Goal: Check status: Check status

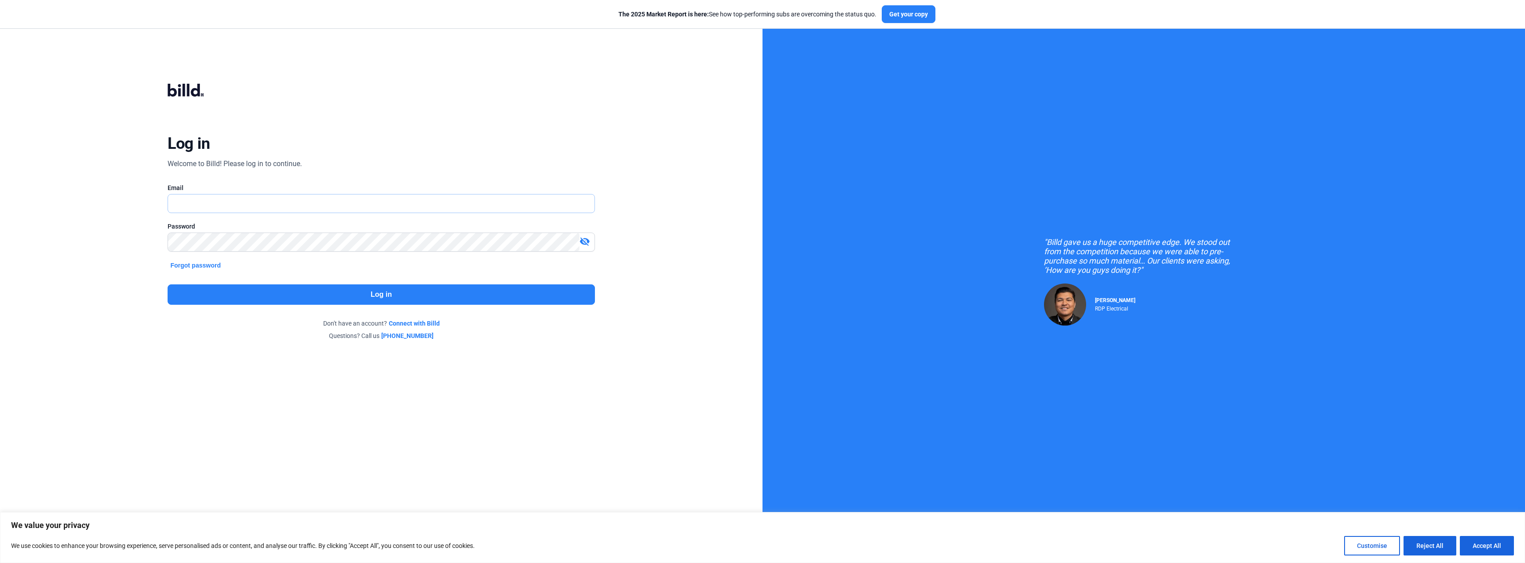
type input "[EMAIL_ADDRESS][DOMAIN_NAME]"
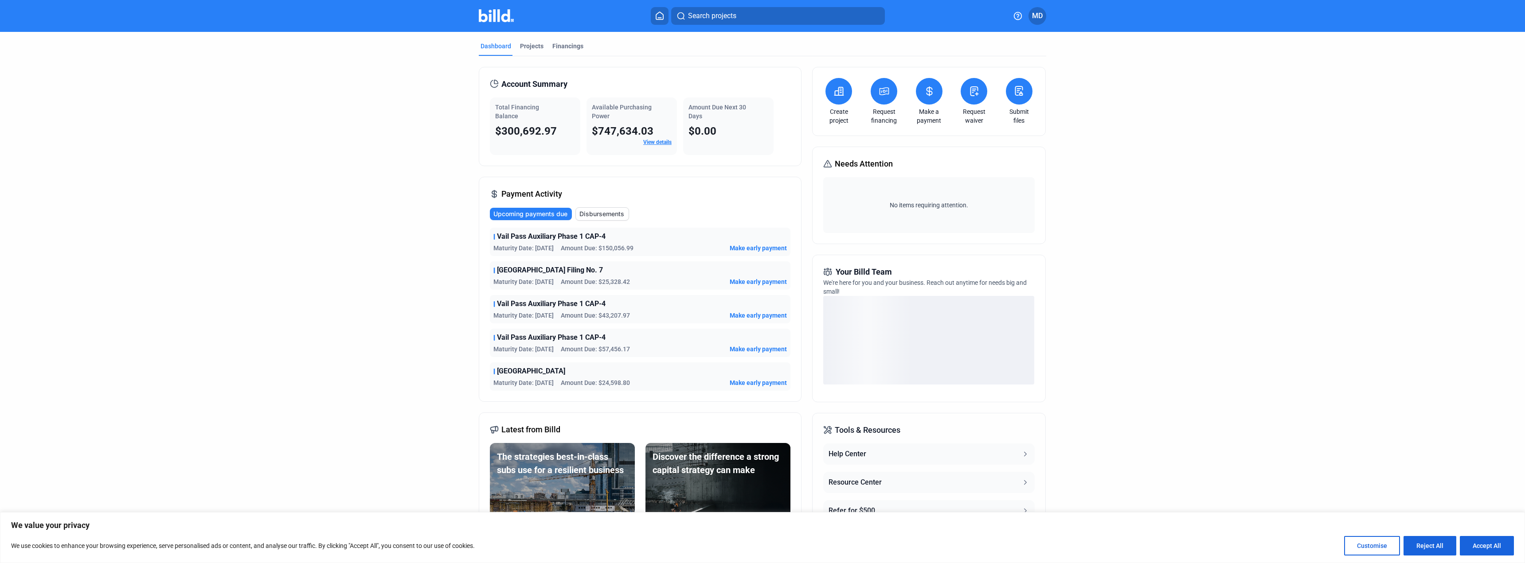
click at [665, 144] on link "View details" at bounding box center [657, 142] width 28 height 6
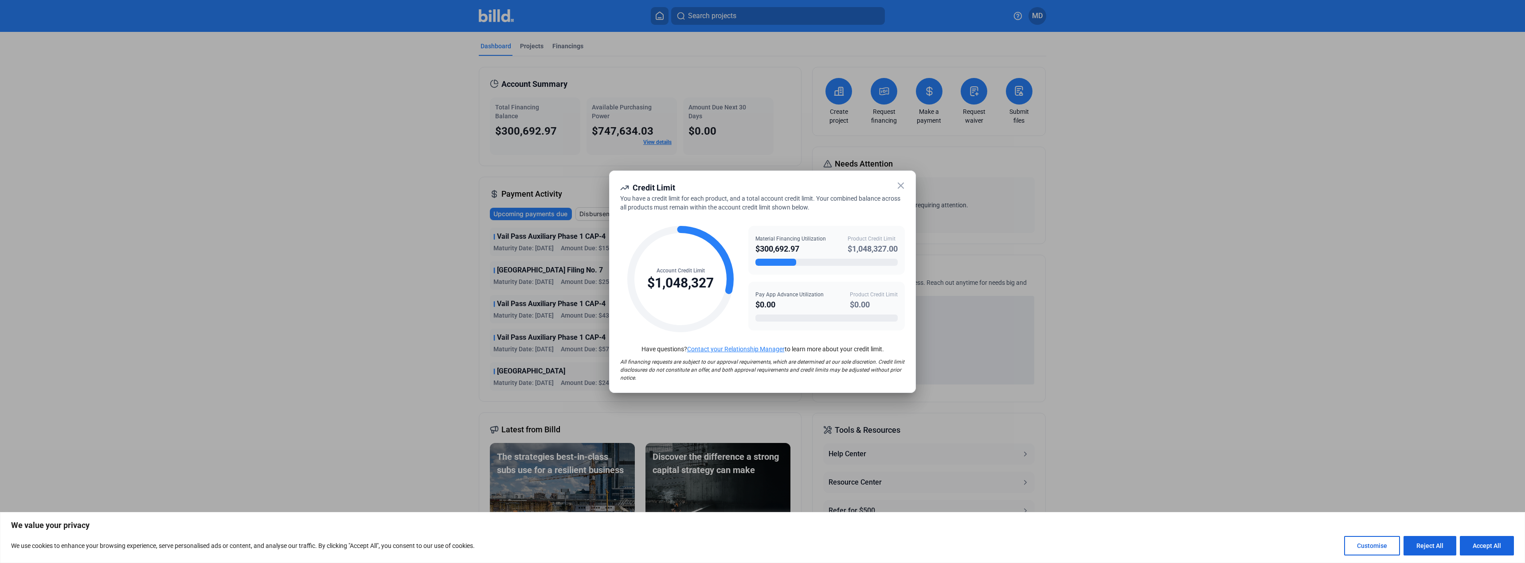
click at [900, 185] on icon at bounding box center [900, 185] width 11 height 11
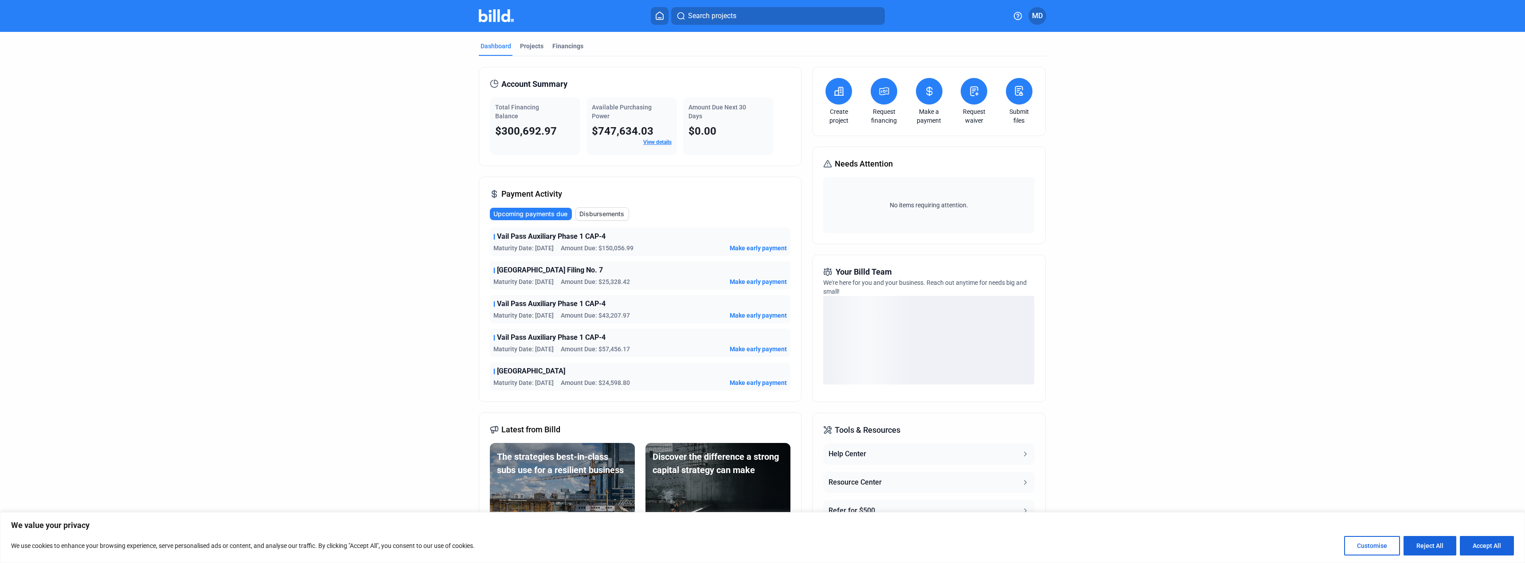
click at [513, 117] on span "Total Financing Balance" at bounding box center [517, 112] width 44 height 16
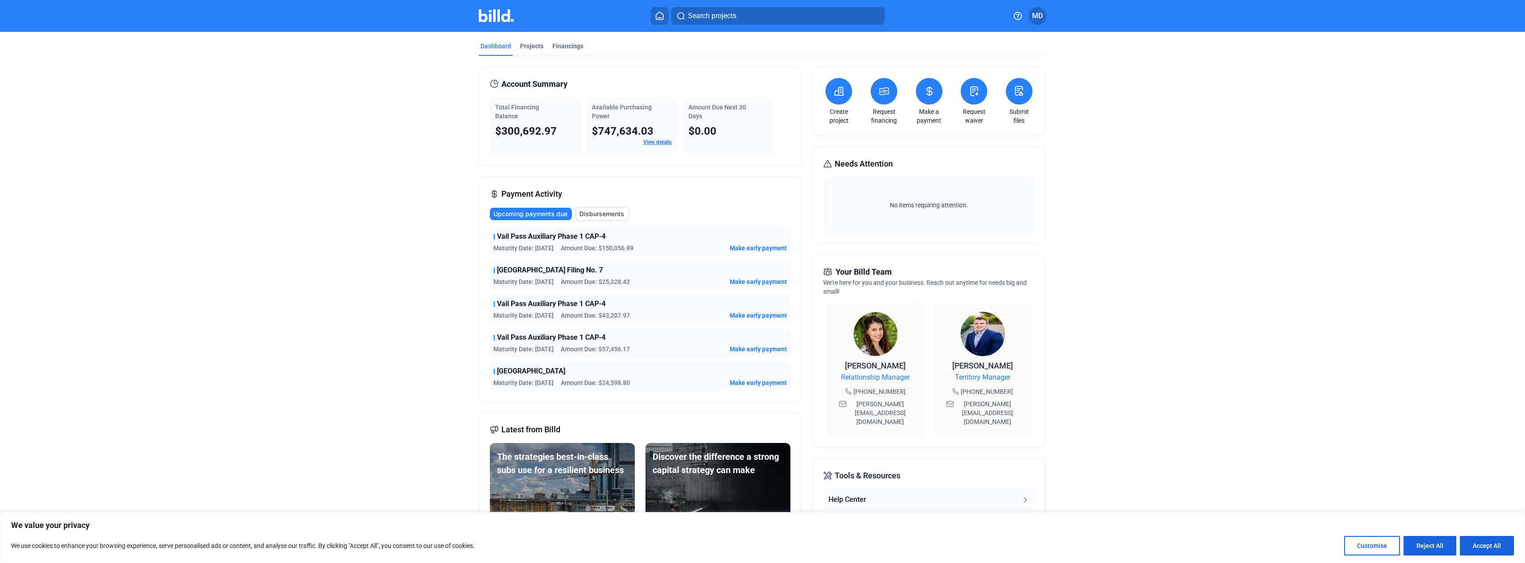
click at [526, 125] on span "$300,692.97" at bounding box center [526, 131] width 62 height 12
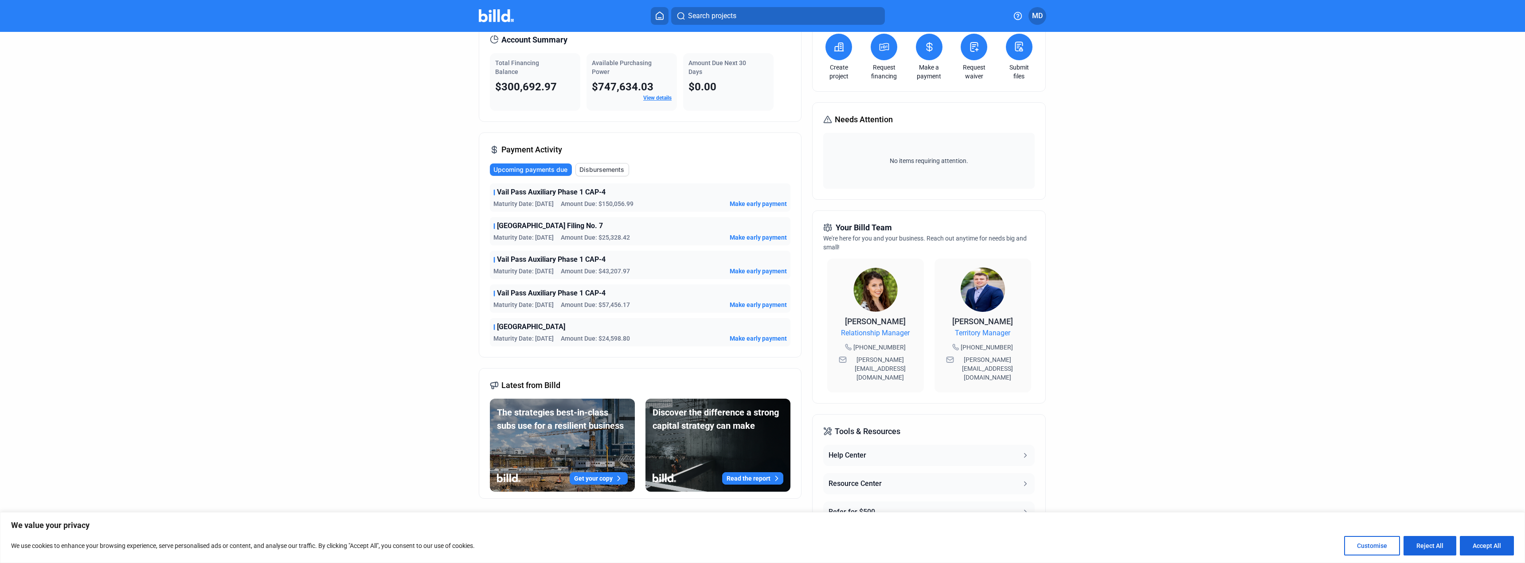
scroll to position [77, 0]
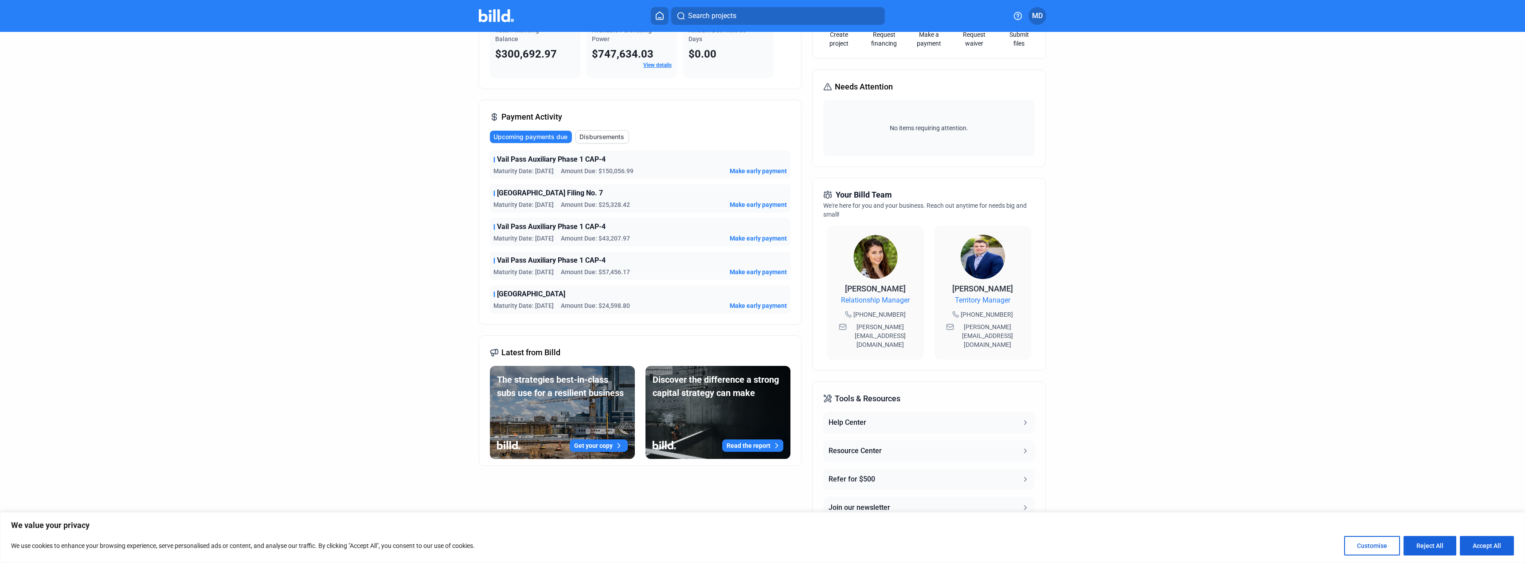
click at [563, 296] on span "[GEOGRAPHIC_DATA]" at bounding box center [531, 294] width 68 height 11
click at [541, 296] on span "[GEOGRAPHIC_DATA]" at bounding box center [531, 294] width 68 height 11
drag, startPoint x: 641, startPoint y: 305, endPoint x: 574, endPoint y: 308, distance: 67.0
click at [574, 308] on div "Maturity Date: [DATE] Amount Due: $24,598.80 Make early payment" at bounding box center [639, 305] width 293 height 9
click at [580, 302] on span "Amount Due: $24,598.80" at bounding box center [595, 305] width 69 height 9
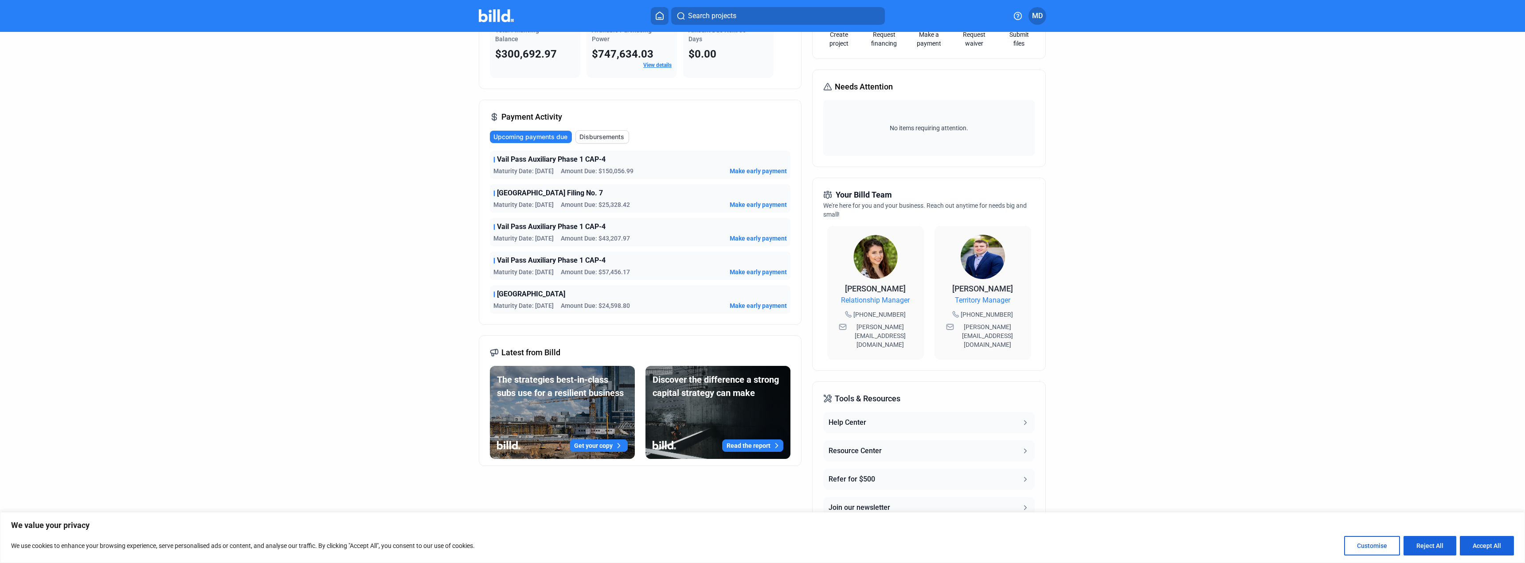
drag, startPoint x: 630, startPoint y: 304, endPoint x: 569, endPoint y: 299, distance: 61.4
click at [569, 299] on div "[GEOGRAPHIC_DATA] Maturity Date: [DATE] Amount Due: $24,598.80 Make early payme…" at bounding box center [640, 299] width 300 height 28
click at [569, 299] on div "[GEOGRAPHIC_DATA]" at bounding box center [639, 294] width 293 height 11
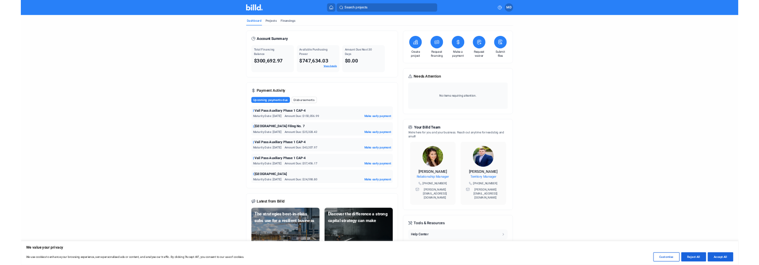
scroll to position [0, 0]
